Goal: Check status: Check status

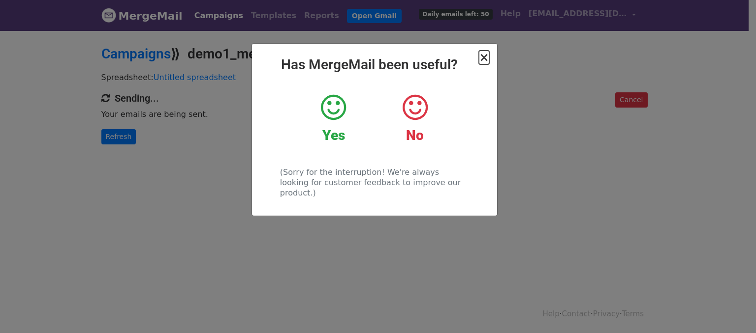
click at [482, 57] on span "×" at bounding box center [484, 58] width 10 height 14
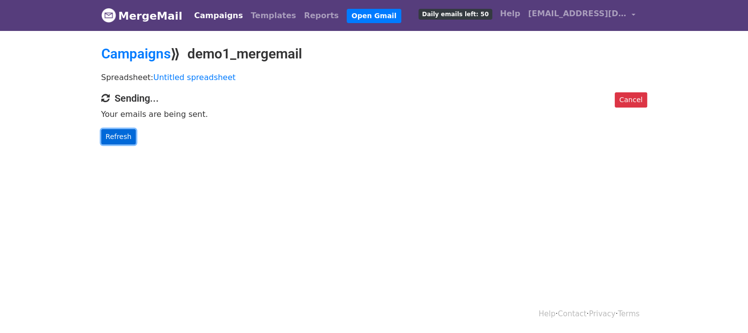
click at [115, 138] on link "Refresh" at bounding box center [118, 136] width 35 height 15
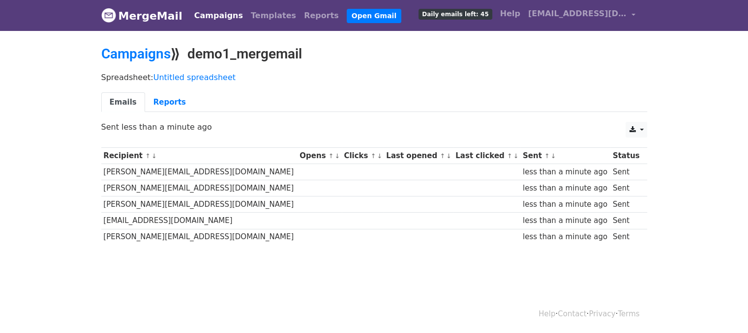
scroll to position [1, 0]
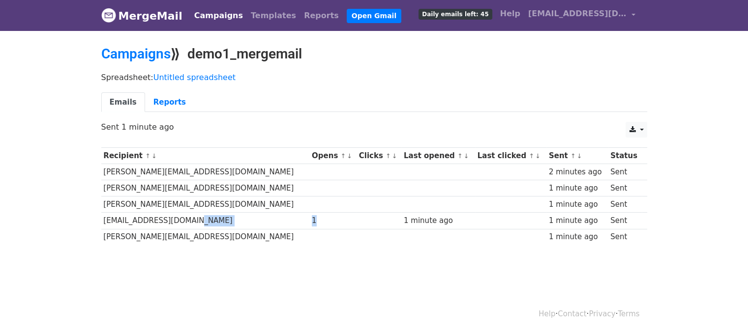
drag, startPoint x: 277, startPoint y: 222, endPoint x: 261, endPoint y: 220, distance: 16.4
click at [261, 220] on tr "kaalvlsi05@gmail.com 1 1 minute ago 1 minute ago Sent" at bounding box center [374, 221] width 546 height 16
drag, startPoint x: 366, startPoint y: 222, endPoint x: 446, endPoint y: 226, distance: 79.8
click at [446, 226] on tr "kaalvlsi05@gmail.com 1 1 minute ago 1 minute ago Sent" at bounding box center [374, 221] width 546 height 16
click at [427, 138] on div "CSV Excel Sent 1 minute ago" at bounding box center [374, 132] width 561 height 21
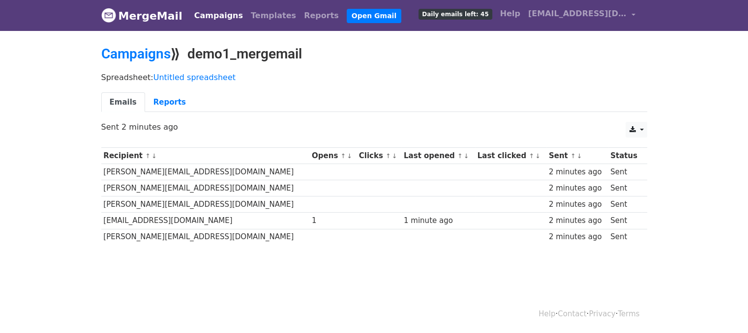
click at [99, 124] on div "CSV Excel Sent 2 minutes ago" at bounding box center [374, 132] width 561 height 21
click at [164, 105] on link "Reports" at bounding box center [169, 102] width 49 height 20
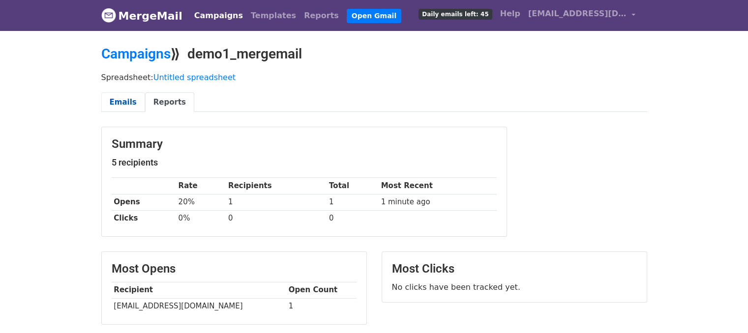
click at [122, 92] on link "Emails" at bounding box center [123, 102] width 44 height 20
